Goal: Find specific page/section: Find specific page/section

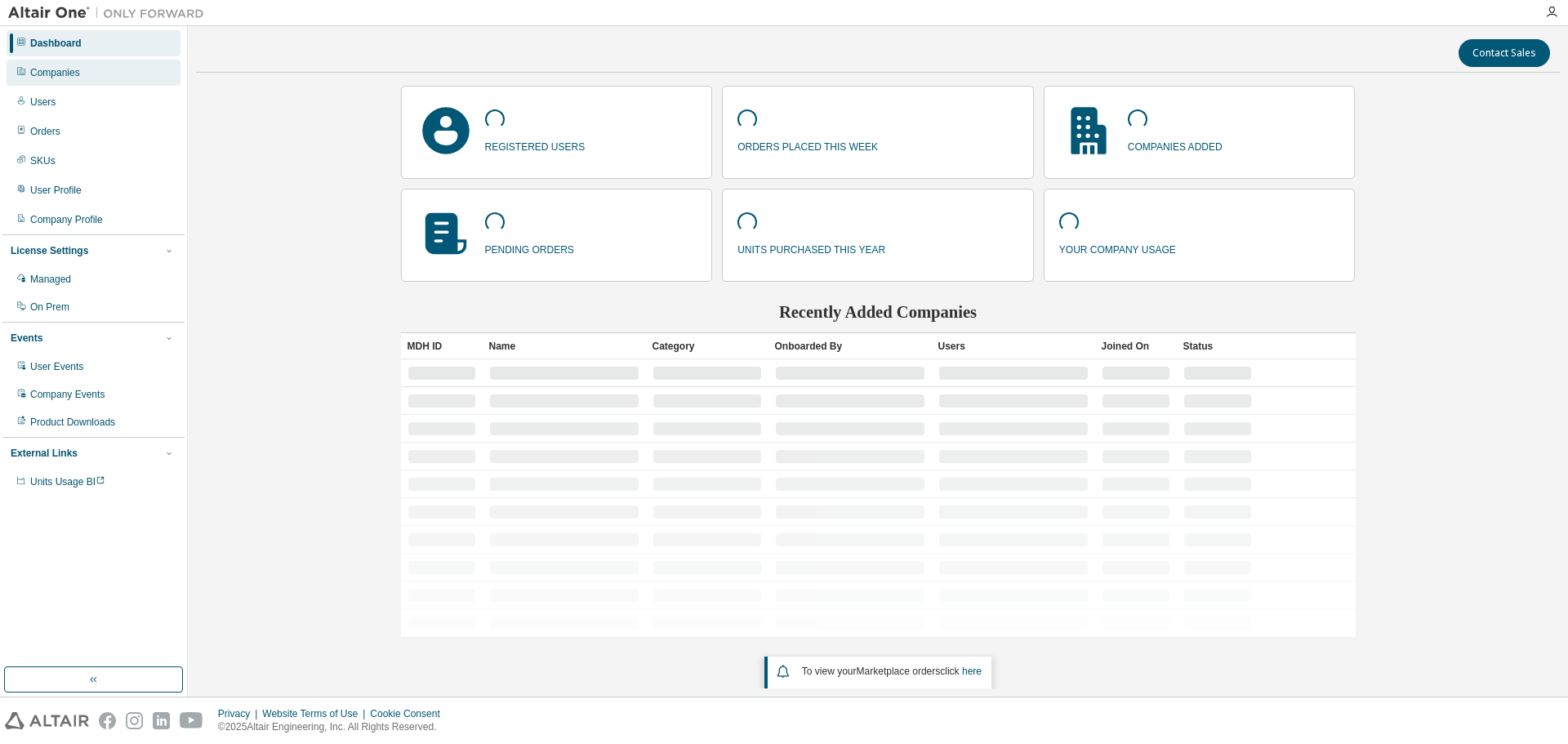
click at [63, 64] on div "Companies" at bounding box center [93, 72] width 174 height 26
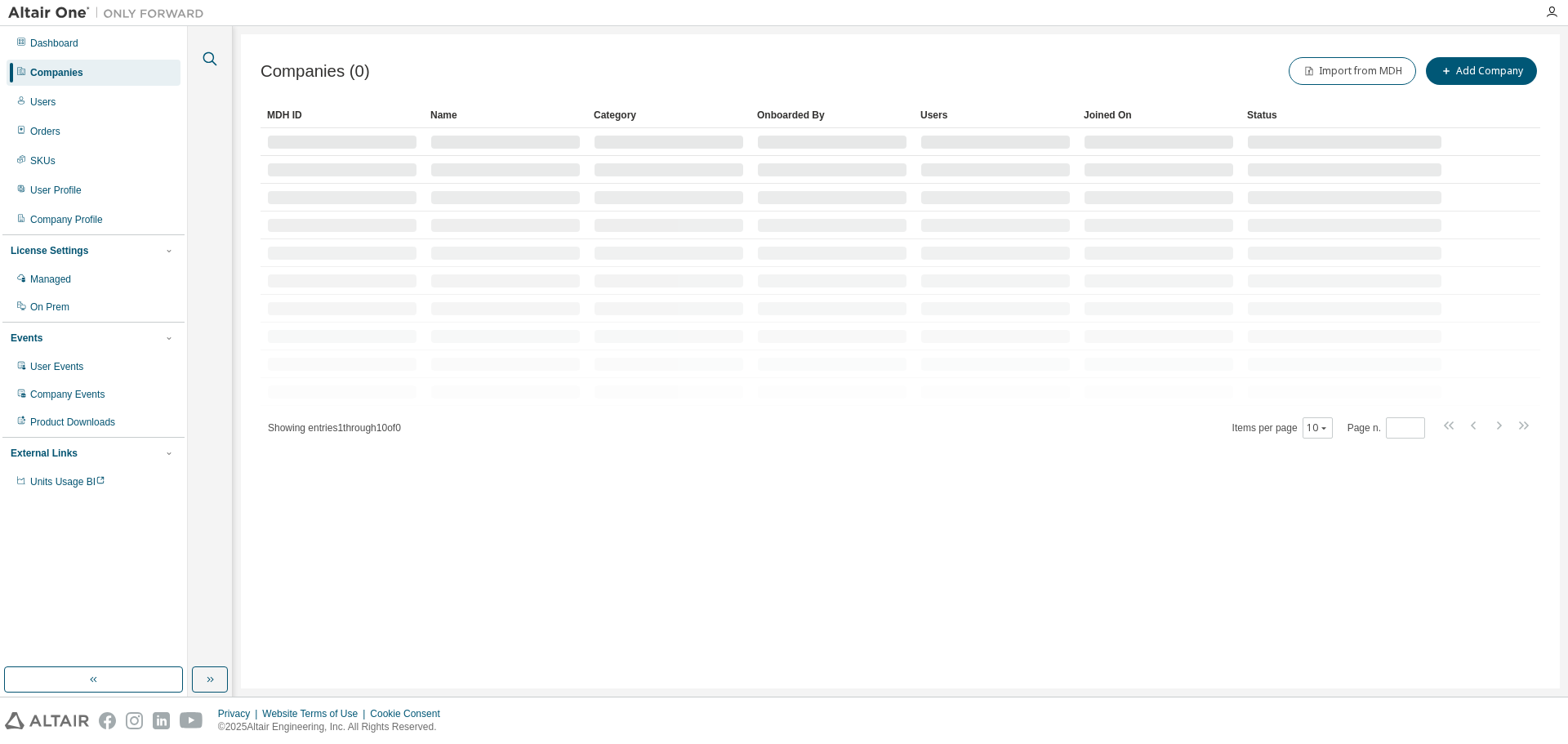
click at [208, 58] on icon "button" at bounding box center [209, 58] width 19 height 19
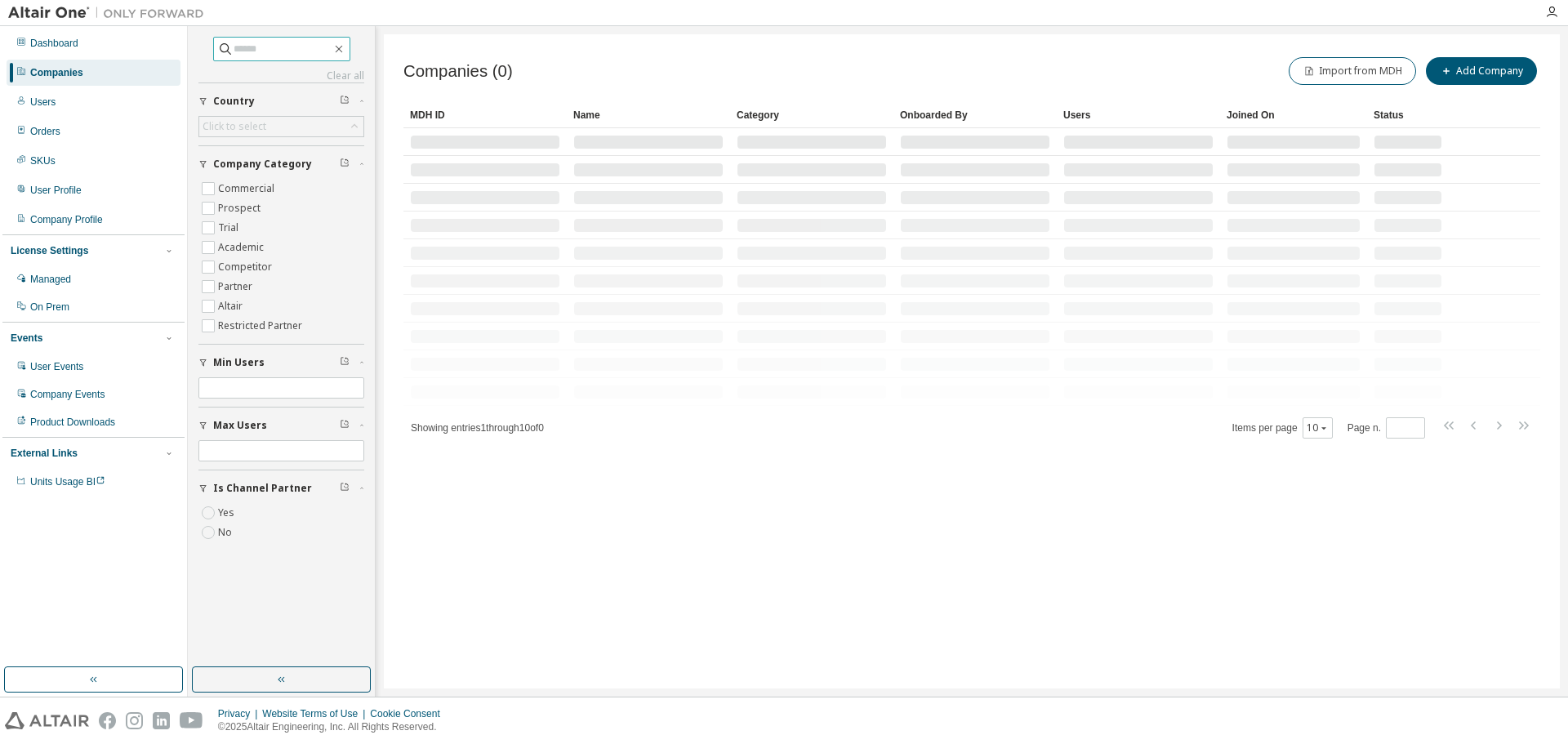
click at [267, 50] on input "text" at bounding box center [282, 49] width 98 height 17
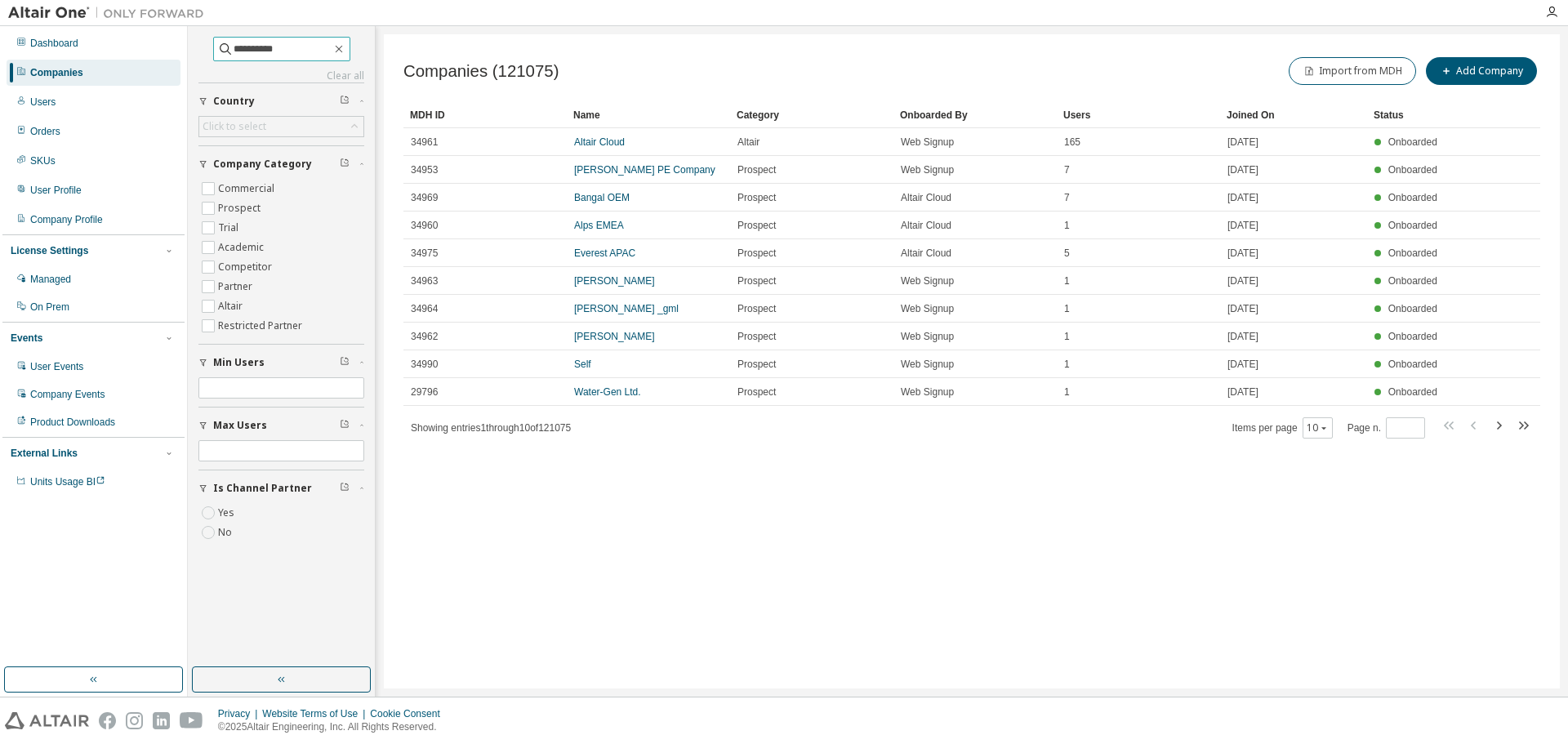
type input "**********"
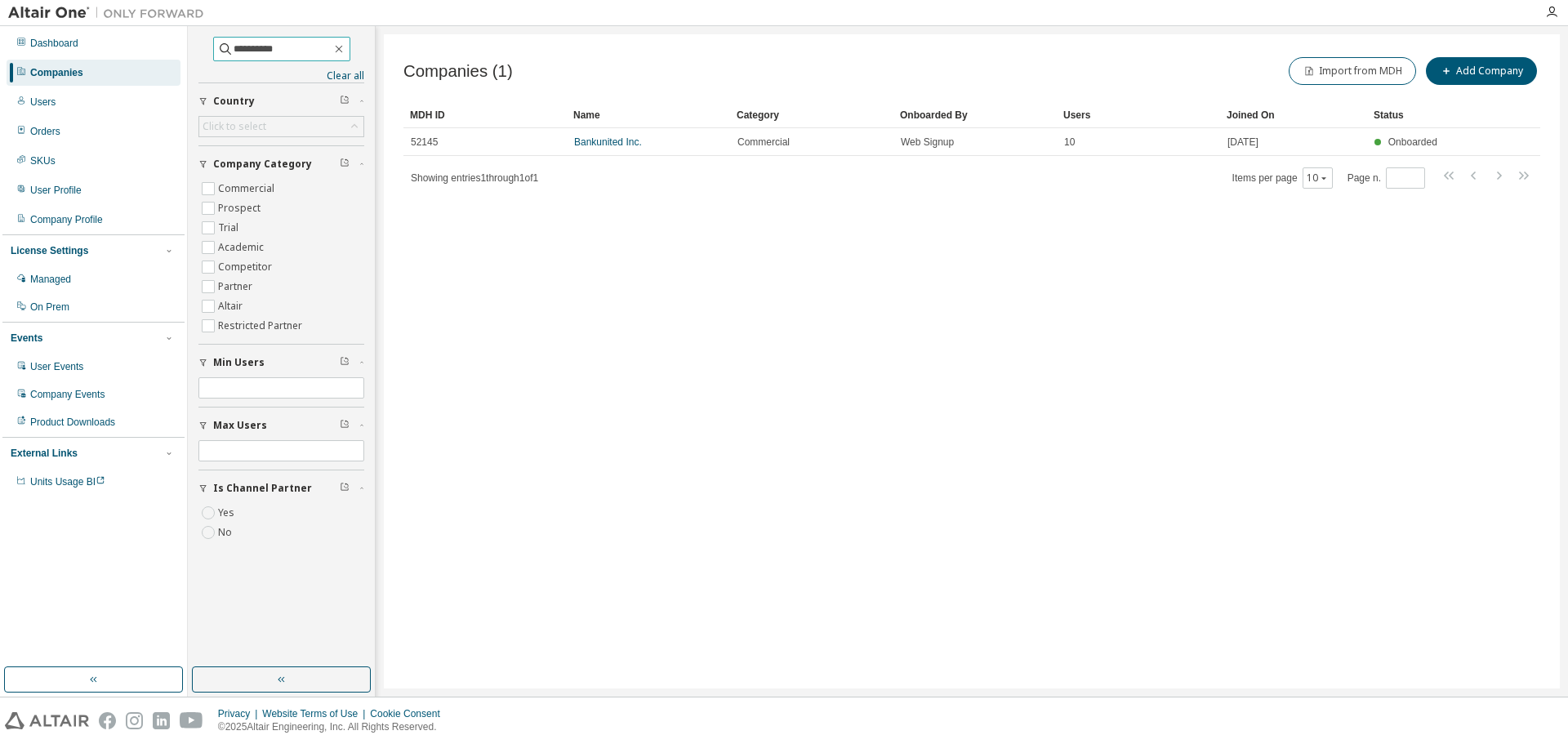
click at [287, 47] on input "**********" at bounding box center [282, 49] width 98 height 17
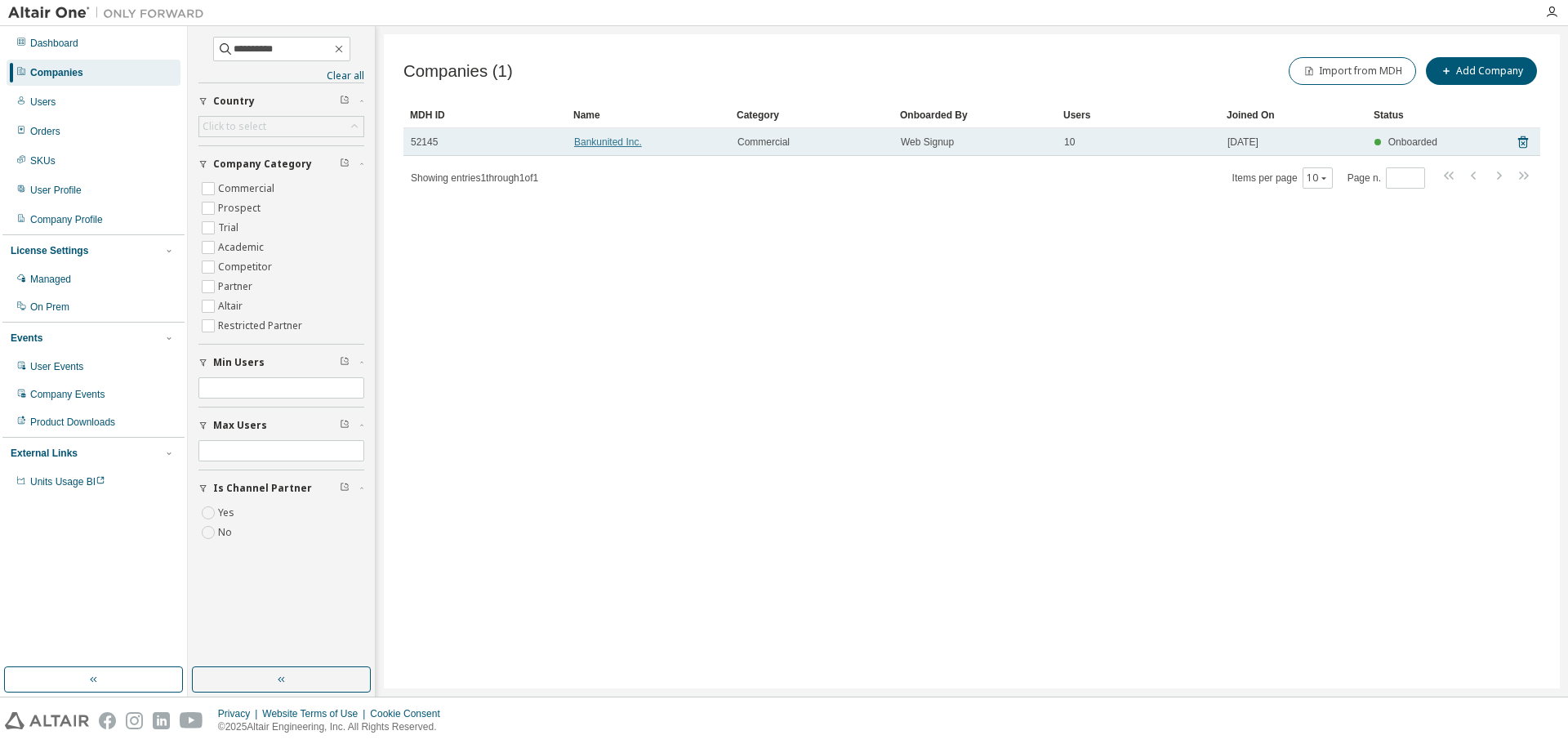
click at [609, 140] on link "Bankunited Inc." at bounding box center [608, 142] width 68 height 12
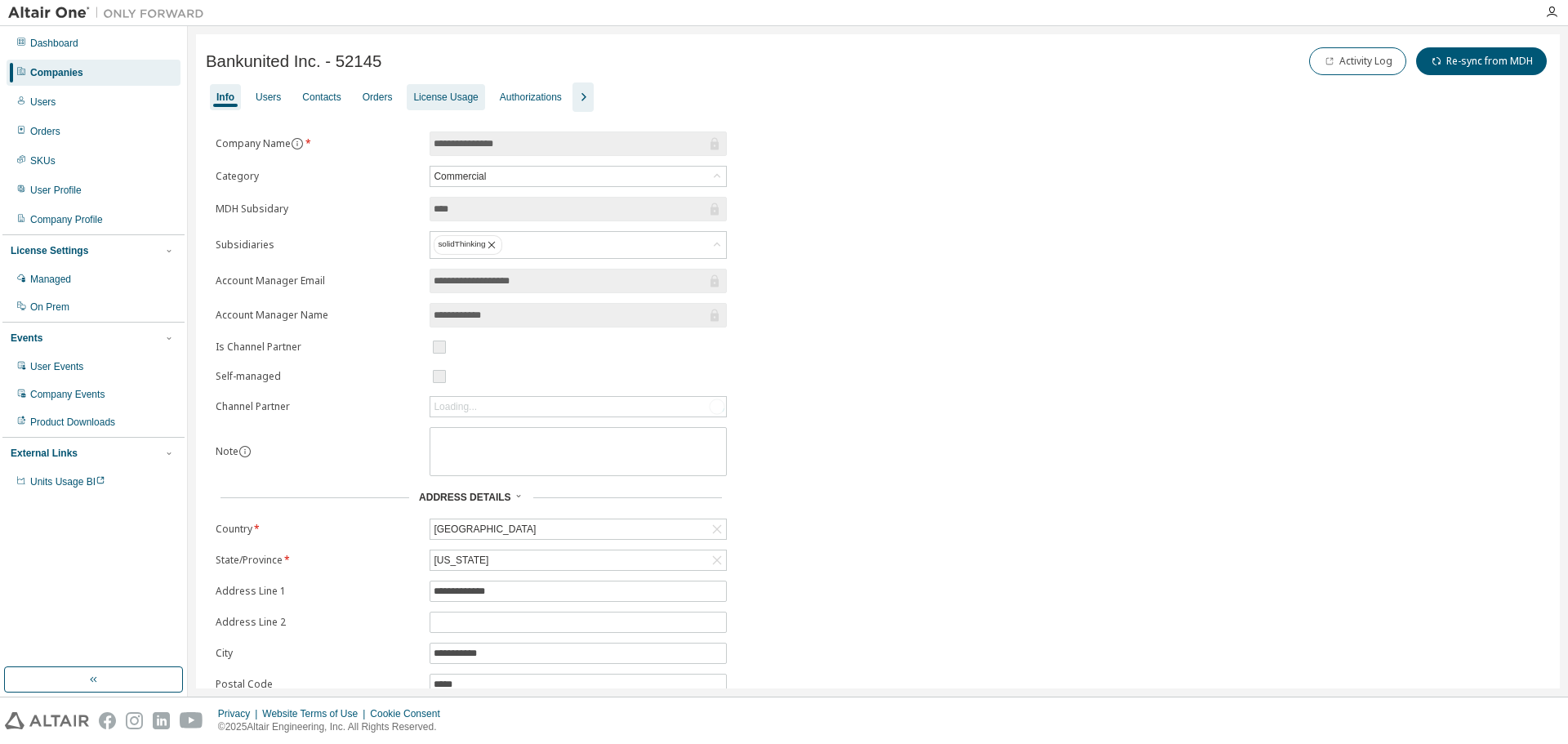
click at [446, 94] on div "License Usage" at bounding box center [445, 96] width 64 height 13
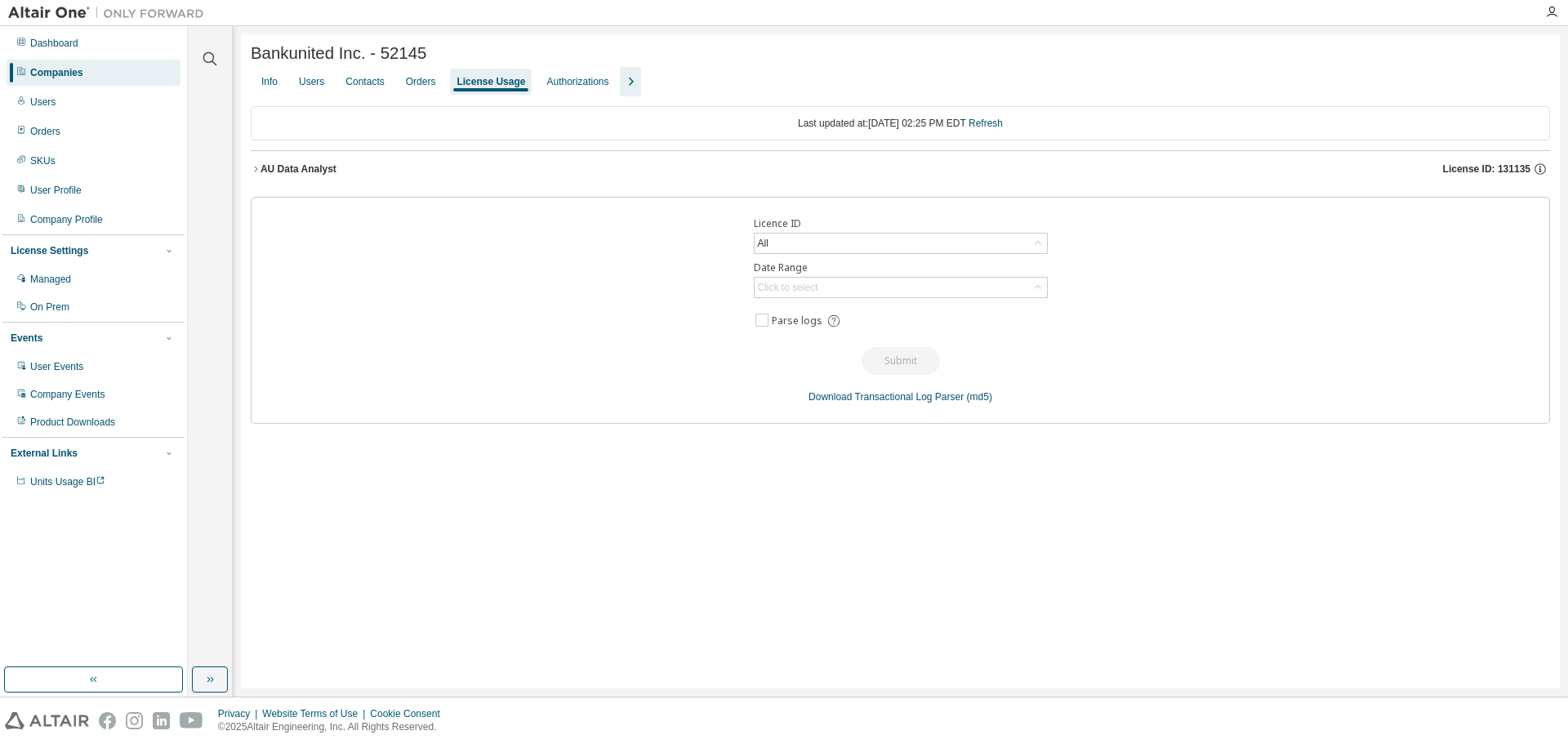
click at [258, 170] on icon "button" at bounding box center [255, 169] width 10 height 10
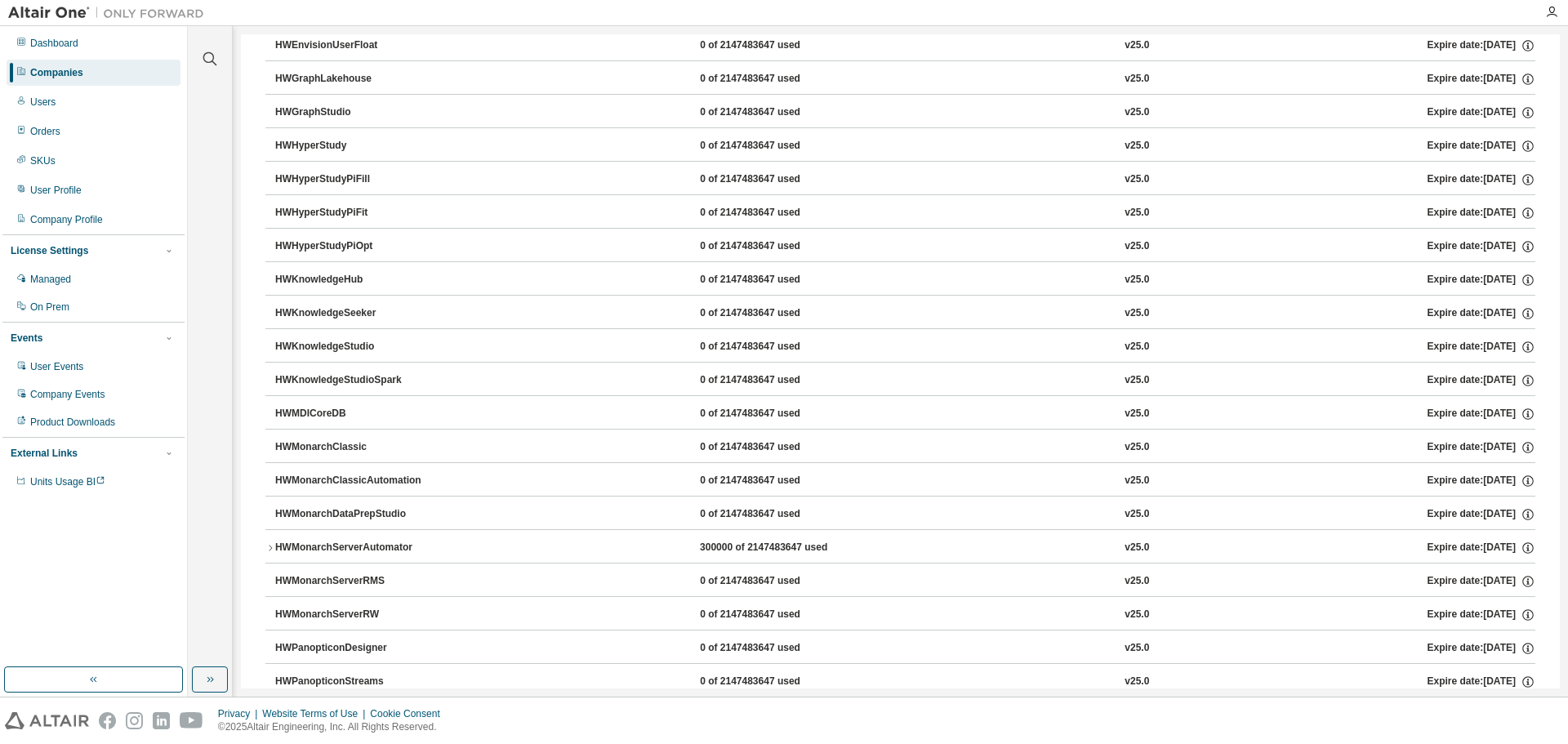
scroll to position [653, 0]
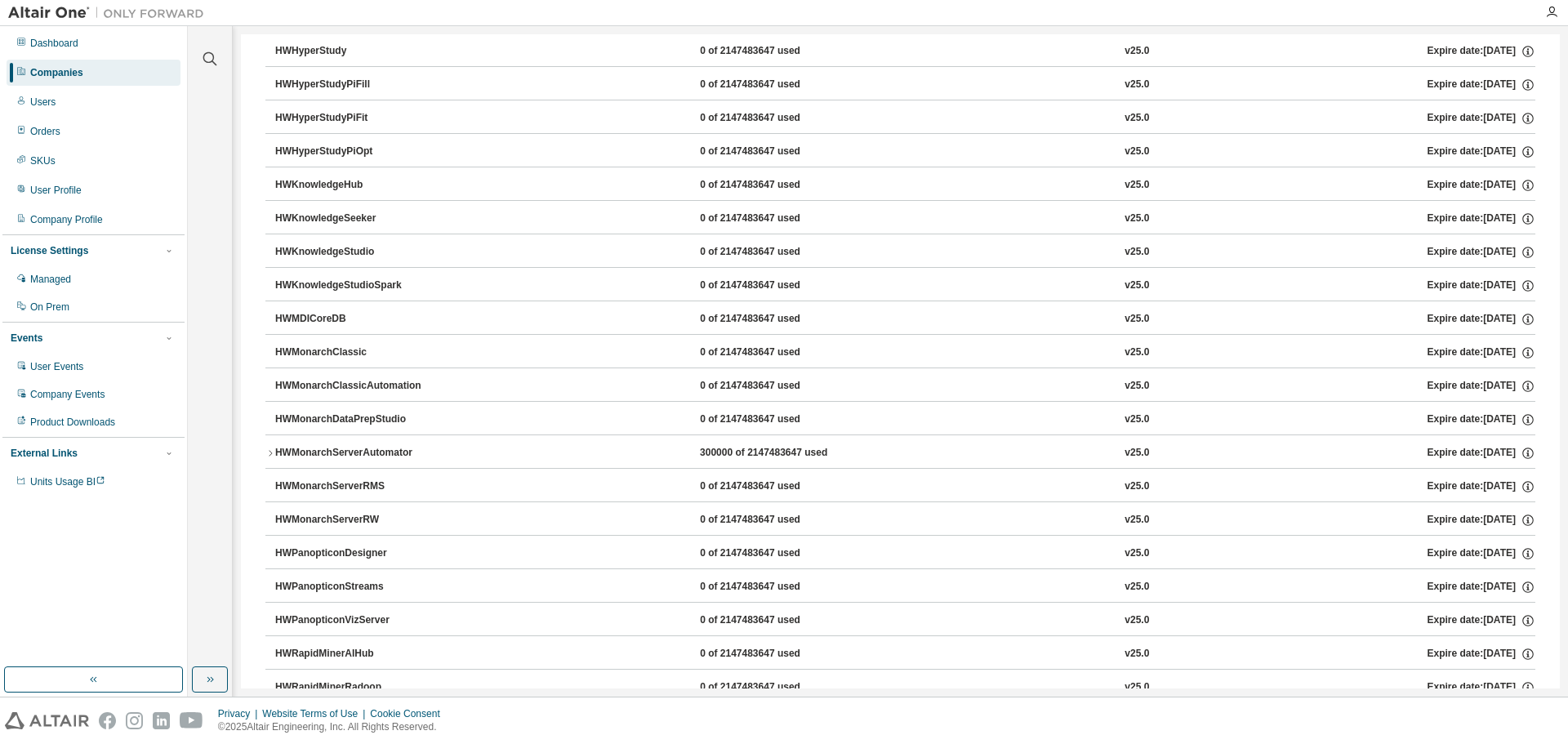
click at [269, 457] on icon "button" at bounding box center [270, 453] width 10 height 10
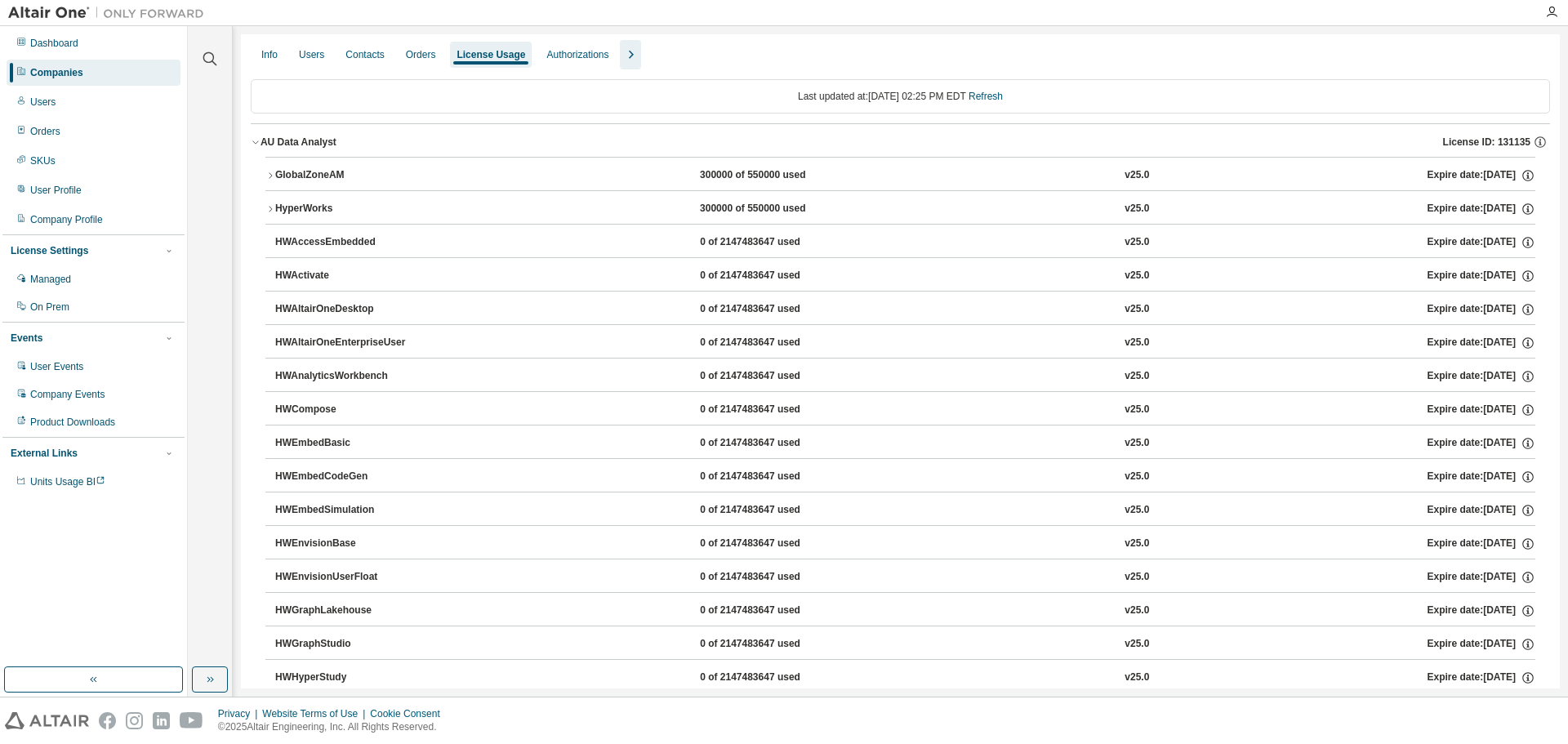
scroll to position [0, 0]
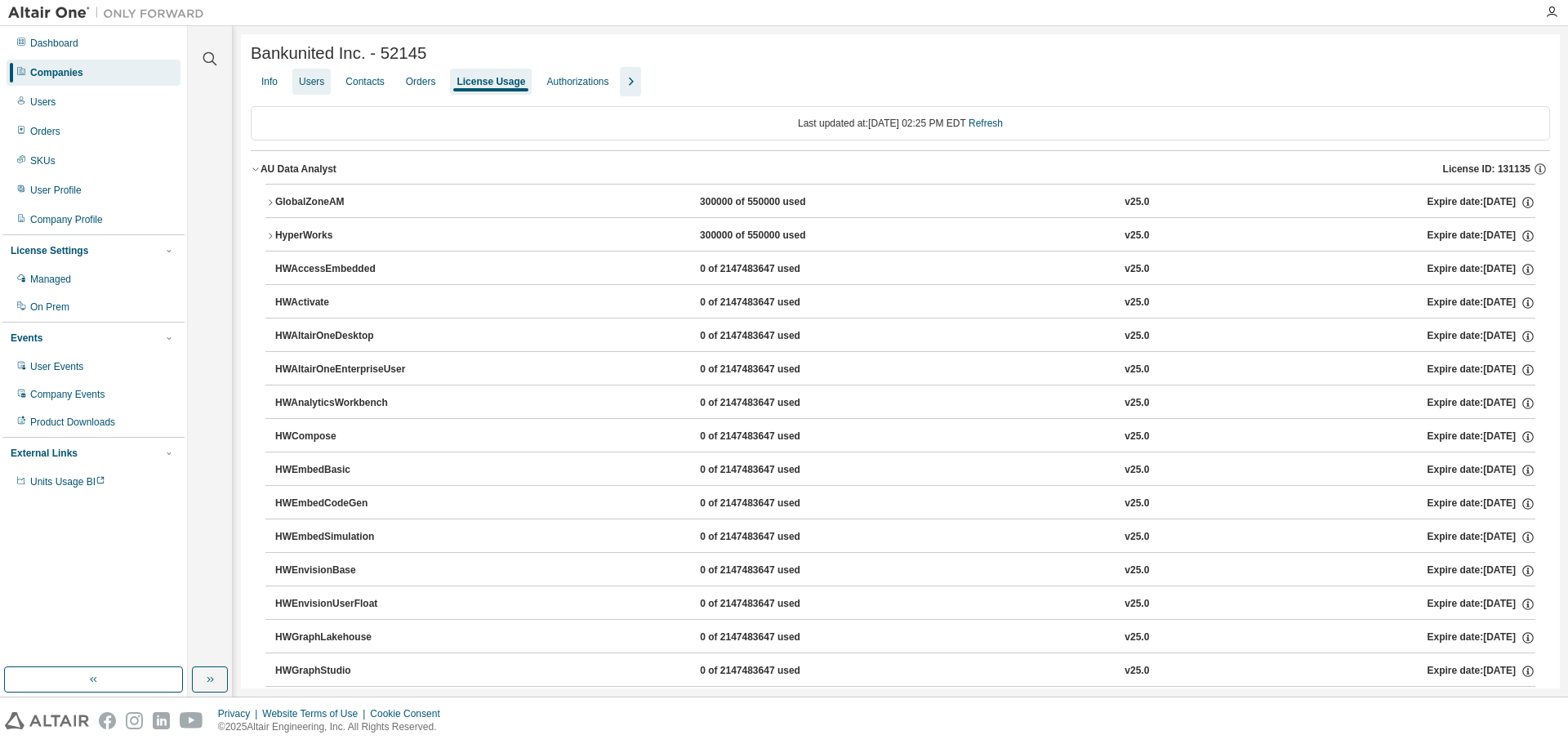
click at [315, 88] on div "Users" at bounding box center [312, 81] width 25 height 13
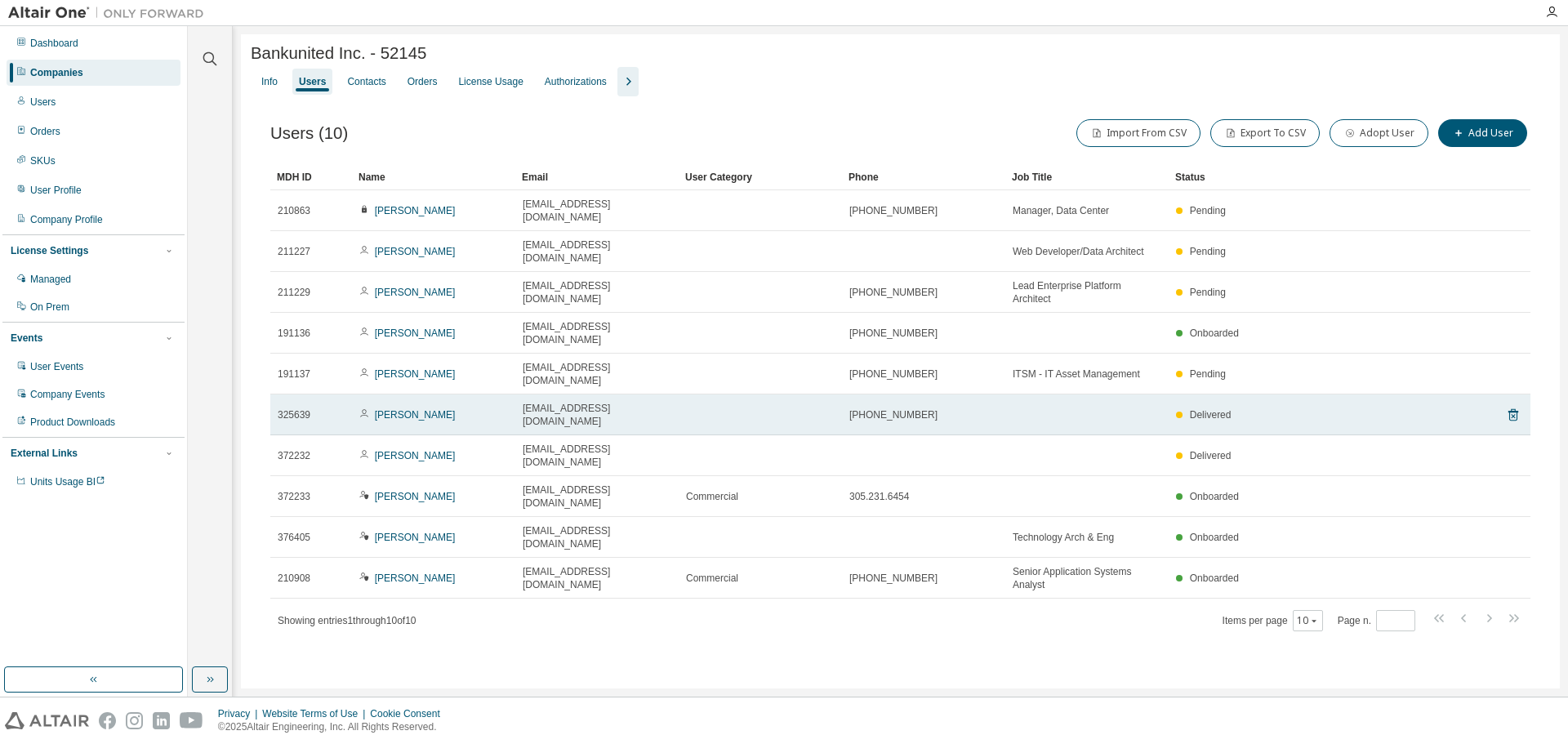
drag, startPoint x: 667, startPoint y: 350, endPoint x: 532, endPoint y: 346, distance: 135.1
click at [510, 394] on tr "325639 Martha Oliveira moliveira@bankunited.com +13055692000 Delivered" at bounding box center [901, 415] width 1260 height 41
copy tr "moliveira@bankunited.com"
